Goal: Transaction & Acquisition: Purchase product/service

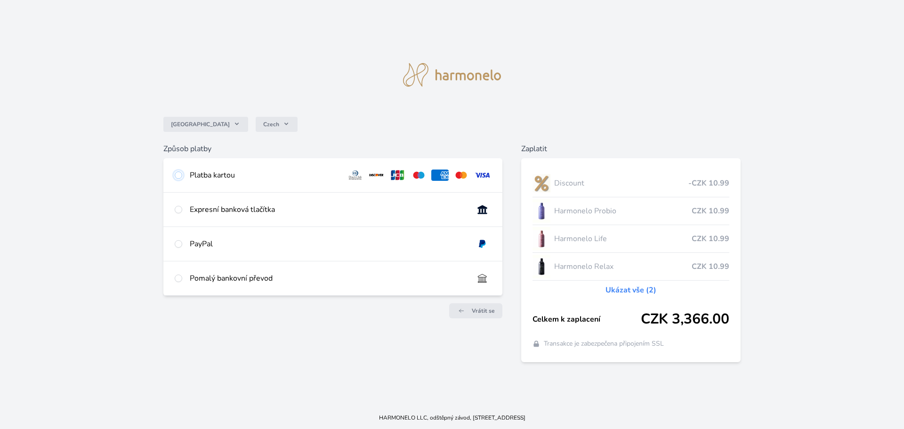
click at [180, 174] on input "radio" at bounding box center [179, 175] width 8 height 8
radio input "true"
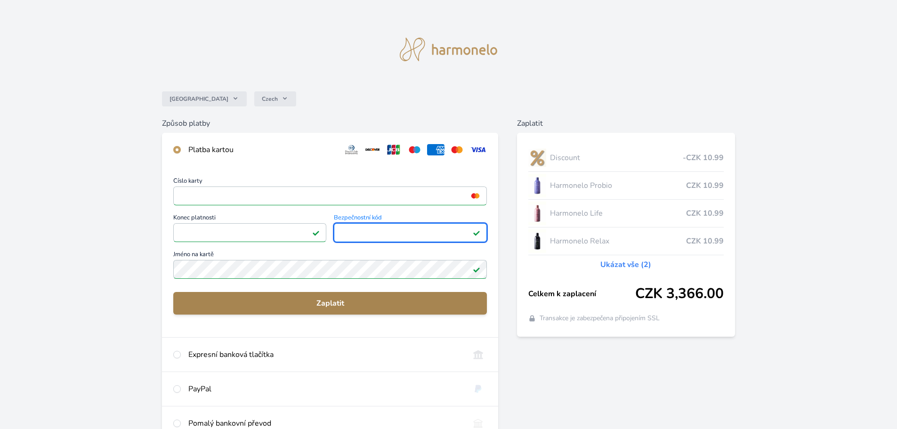
click at [345, 299] on span "Zaplatit" at bounding box center [330, 303] width 298 height 11
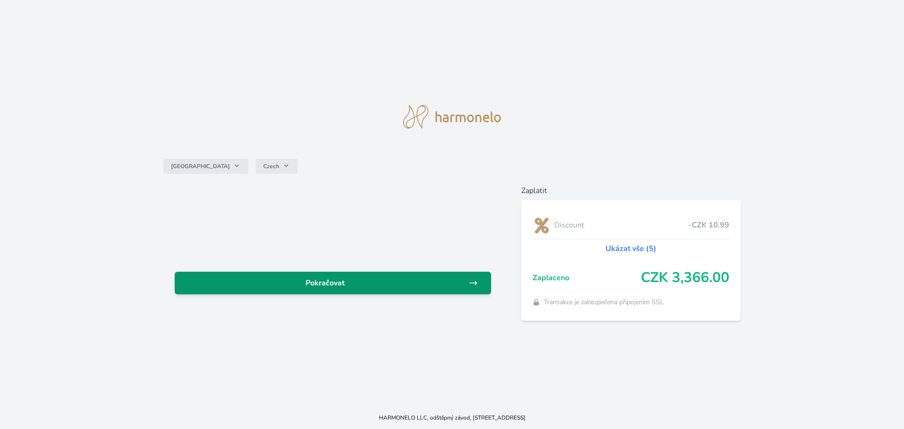
click at [339, 282] on span "Pokračovat" at bounding box center [325, 282] width 286 height 11
